Goal: Task Accomplishment & Management: Use online tool/utility

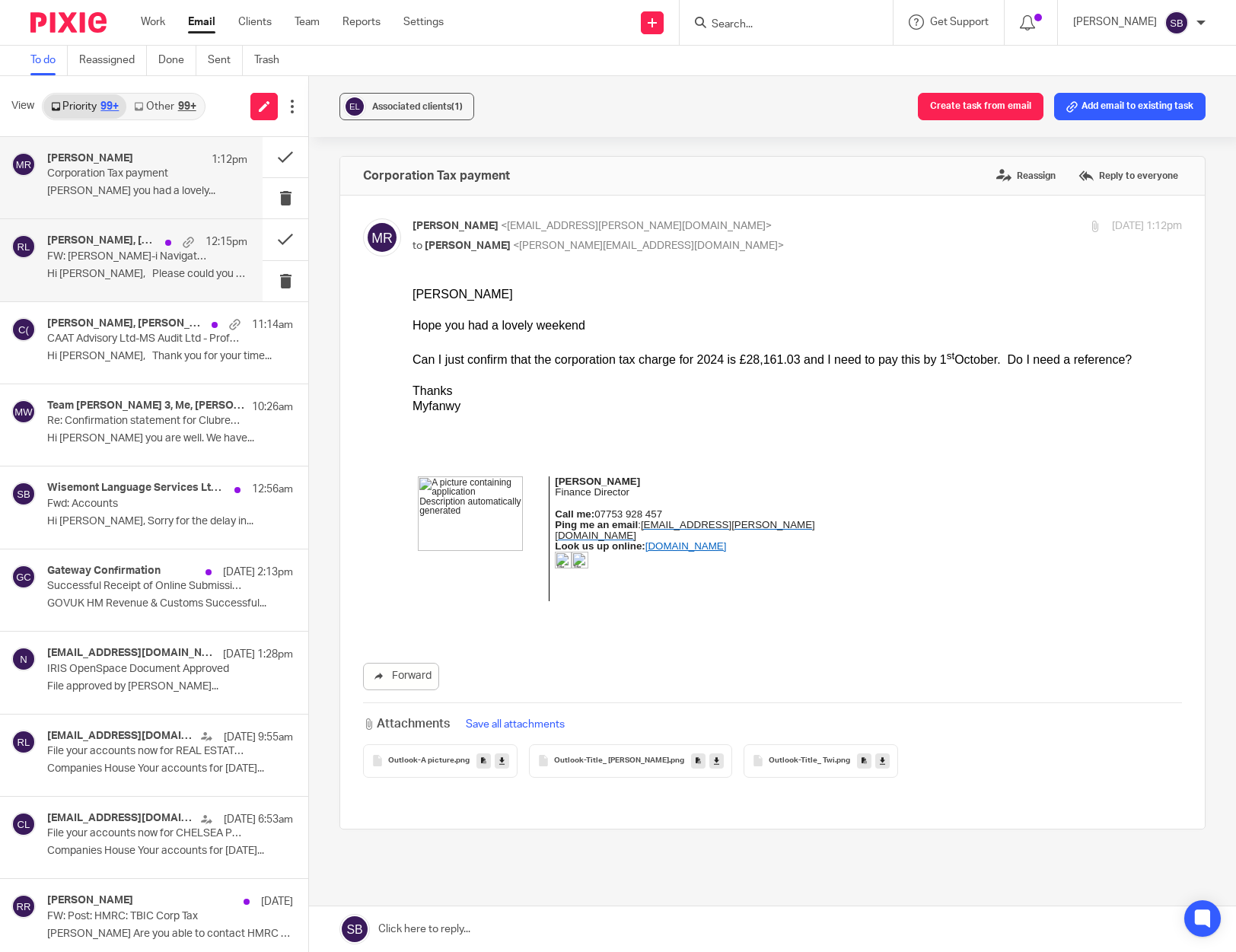
click at [168, 261] on p "FW: Croner-i Navigate Tax Subscription" at bounding box center [127, 256] width 160 height 13
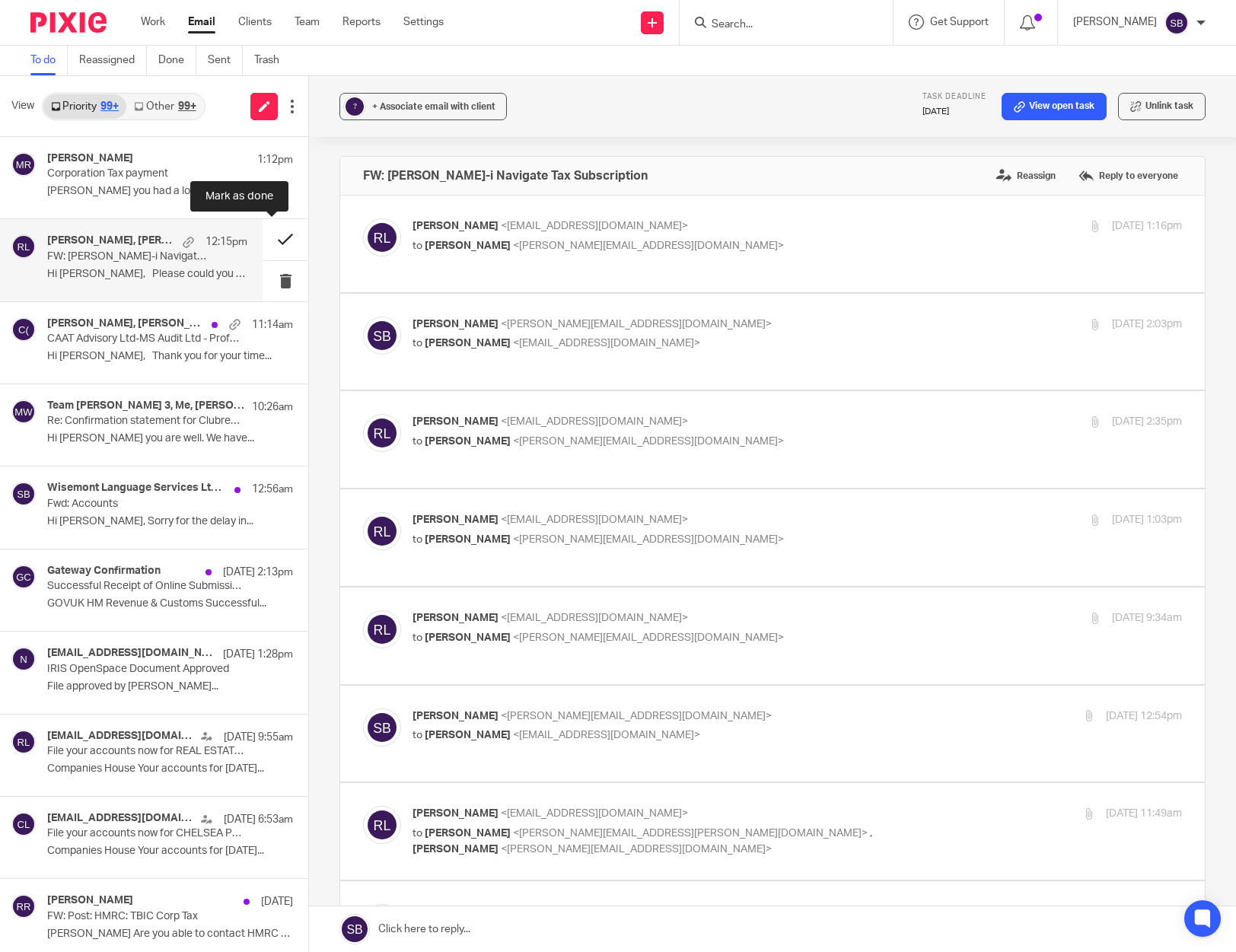
click at [268, 234] on button at bounding box center [285, 239] width 45 height 40
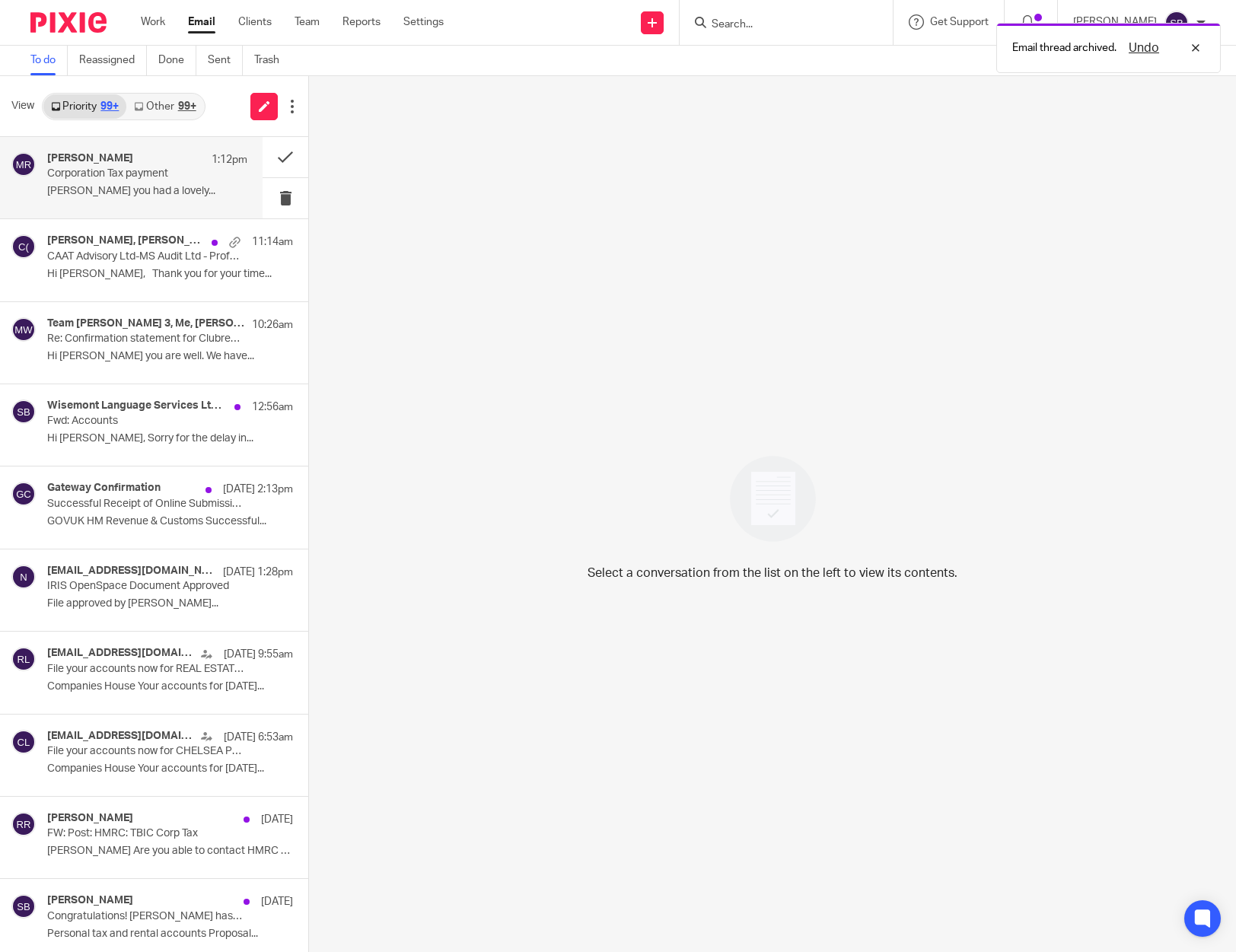
click at [139, 184] on div "Myfanwy Ronchetti 1:12pm Corporation Tax payment Steve Hope you had a lovely..." at bounding box center [147, 178] width 200 height 51
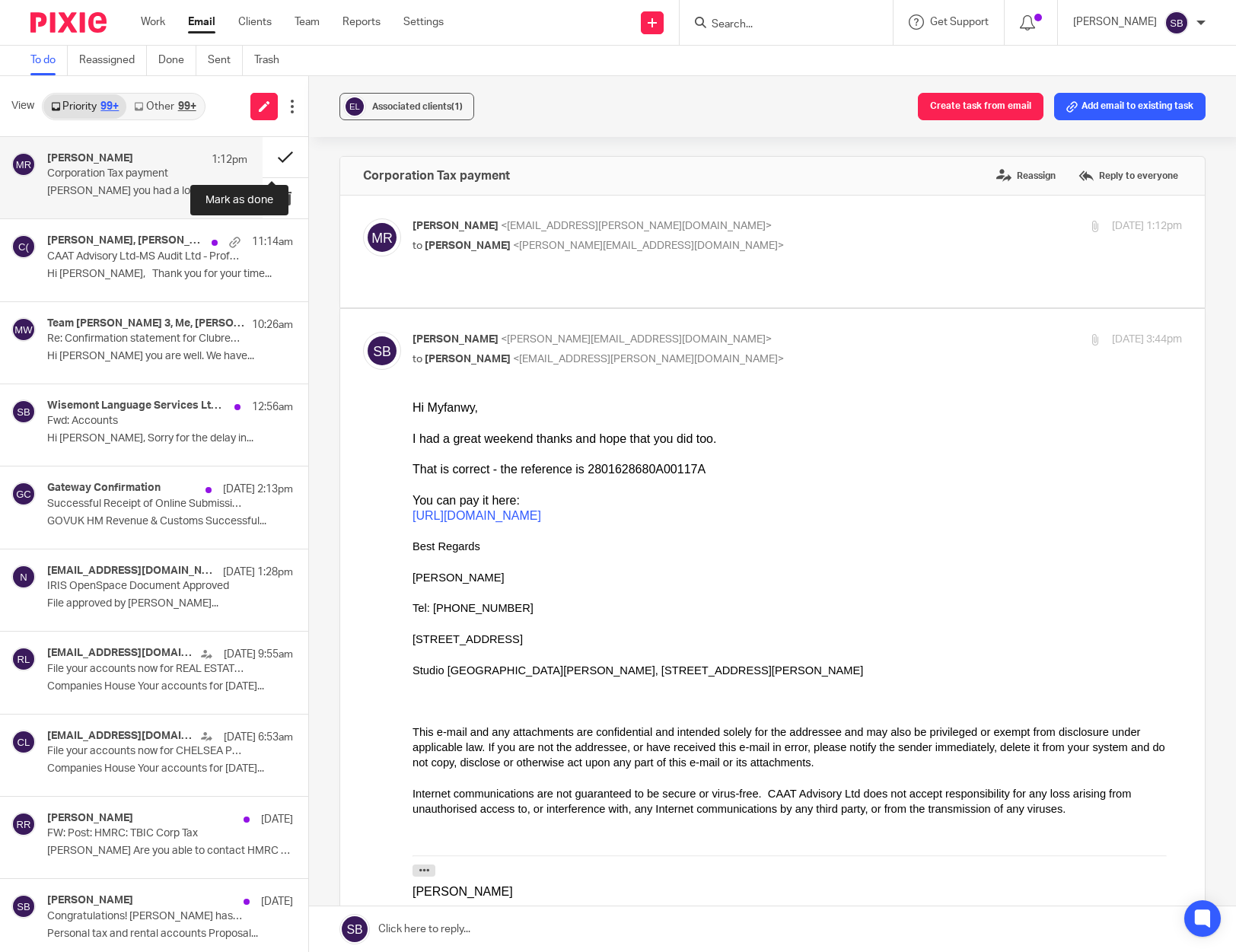
click at [271, 155] on button at bounding box center [285, 157] width 45 height 40
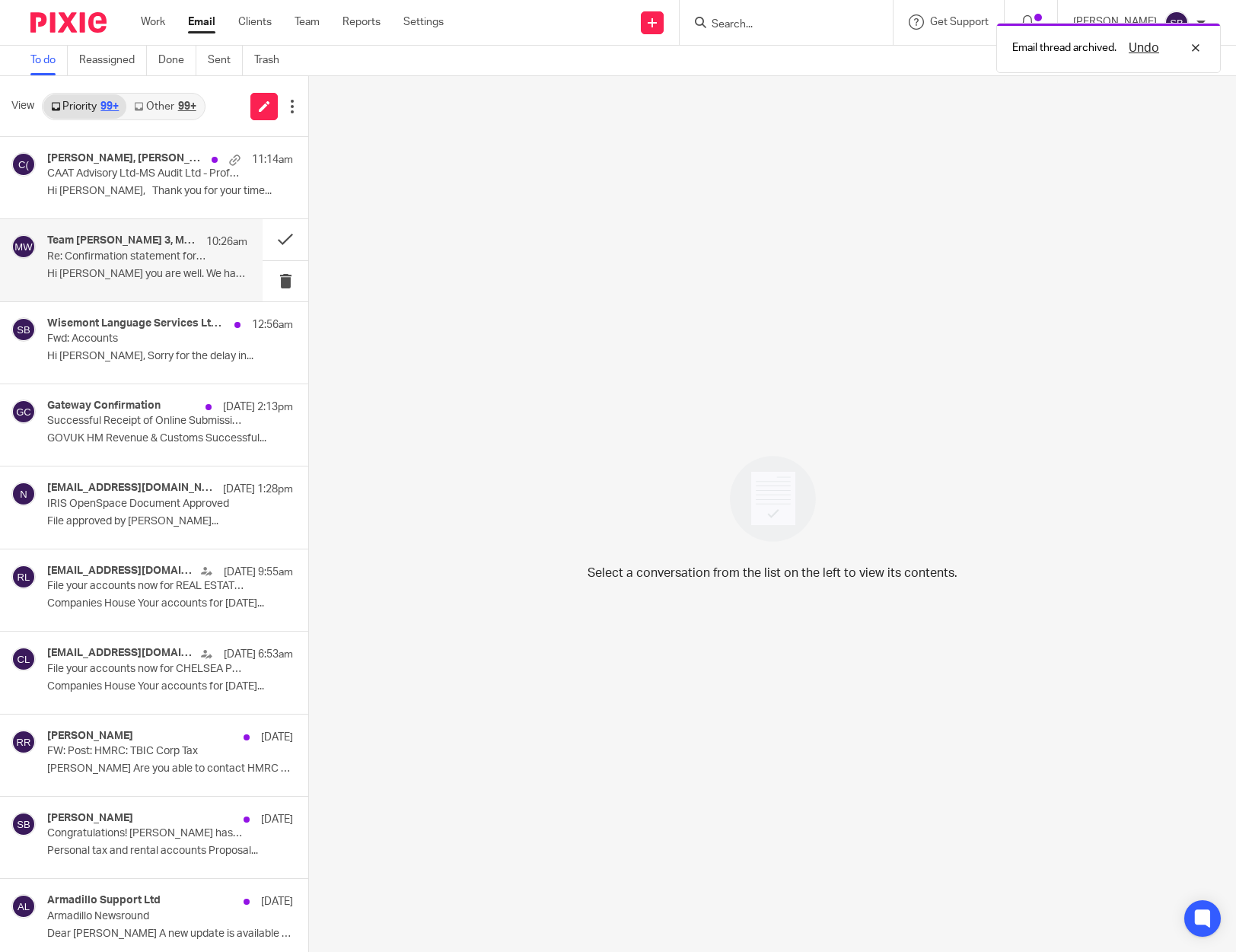
click at [154, 257] on p "Re: Confirmation statement for Clubrealz LTD due to be filed by [DATE]" at bounding box center [127, 256] width 160 height 13
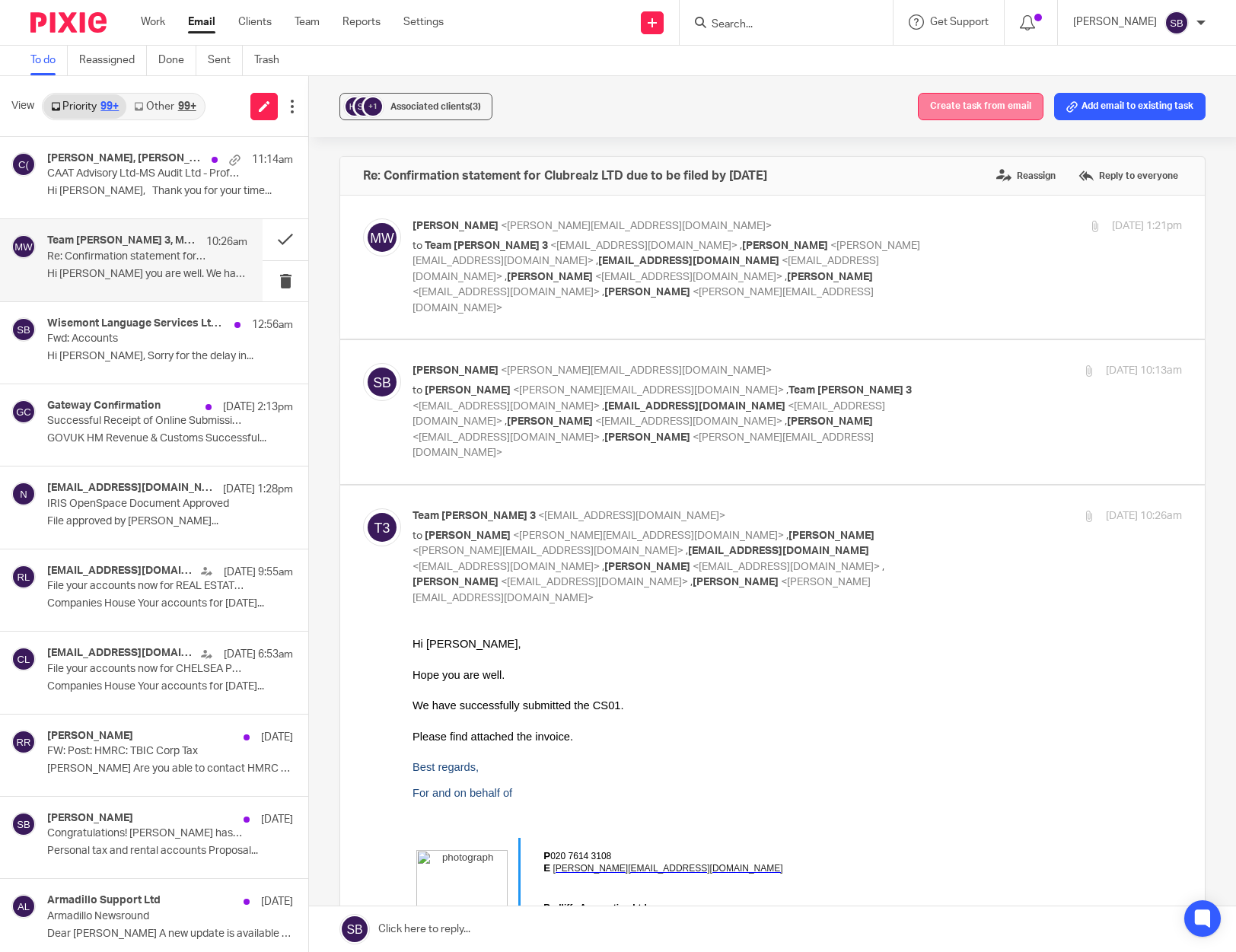
click at [987, 111] on button "Create task from email" at bounding box center [980, 107] width 125 height 28
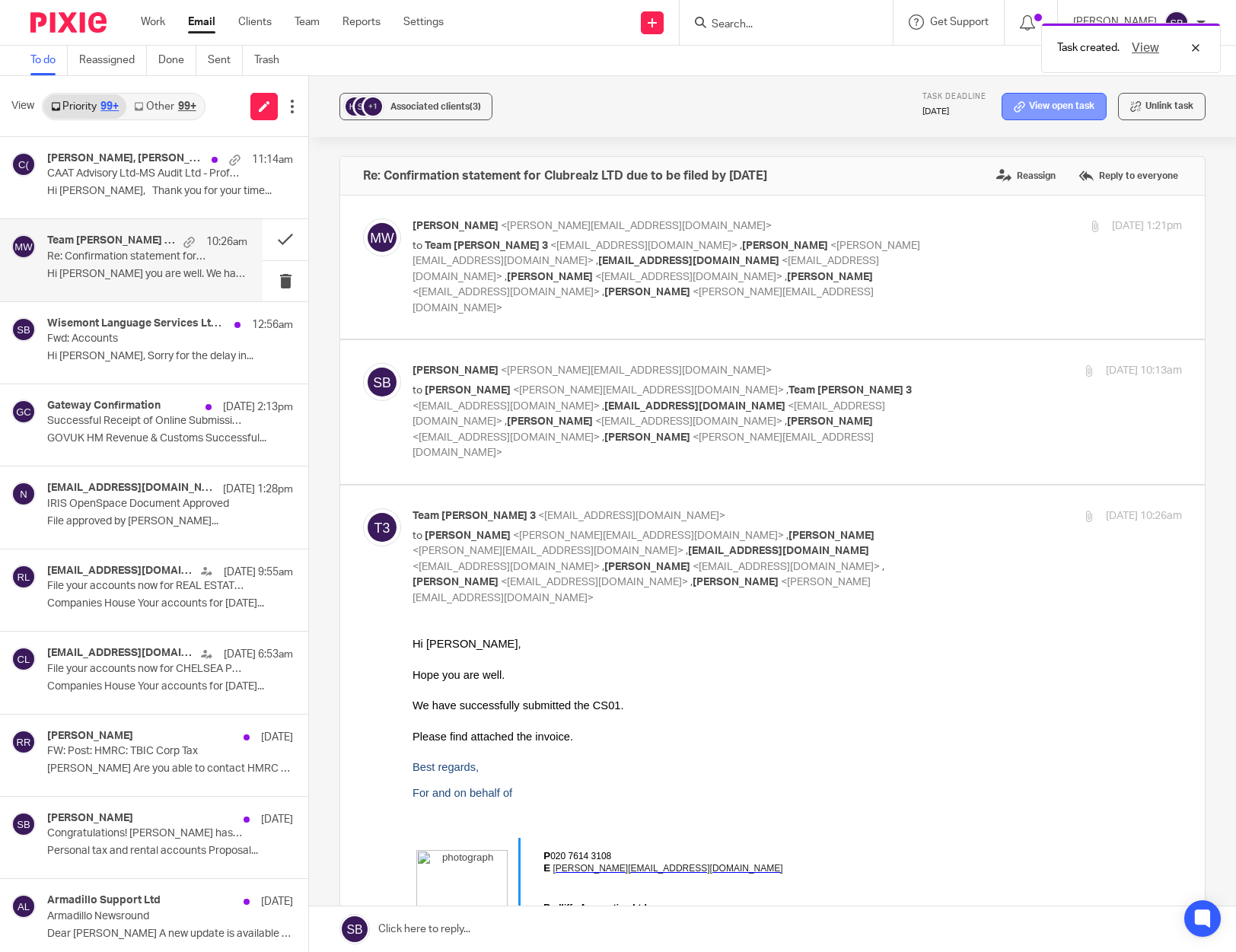
click at [1014, 110] on icon at bounding box center [1020, 108] width 12 height 12
